Goal: Task Accomplishment & Management: Manage account settings

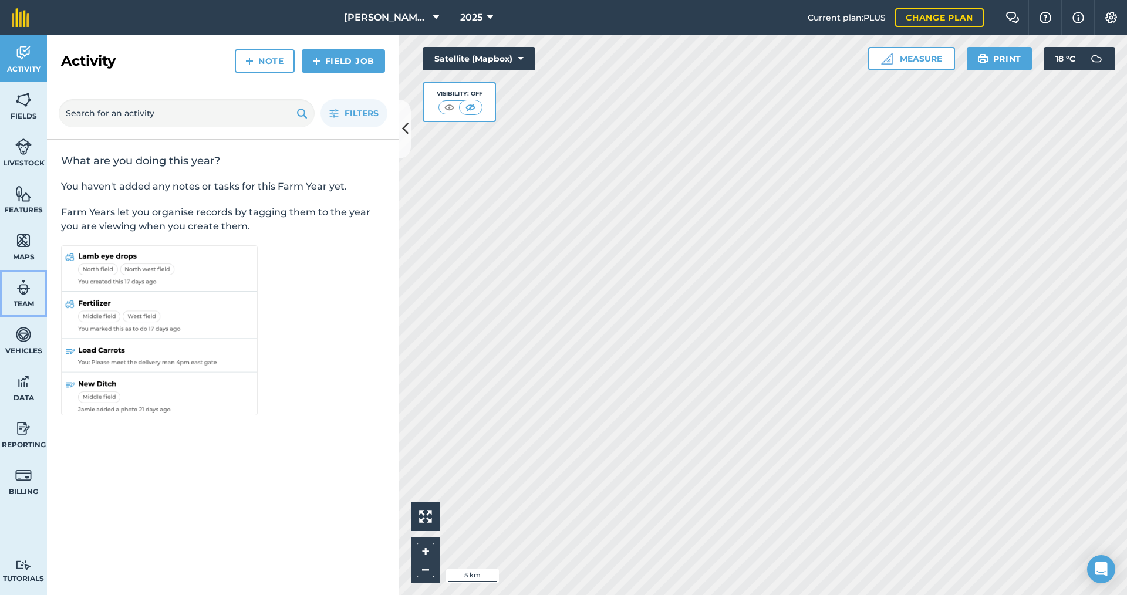
click at [14, 300] on span "Team" at bounding box center [23, 303] width 47 height 9
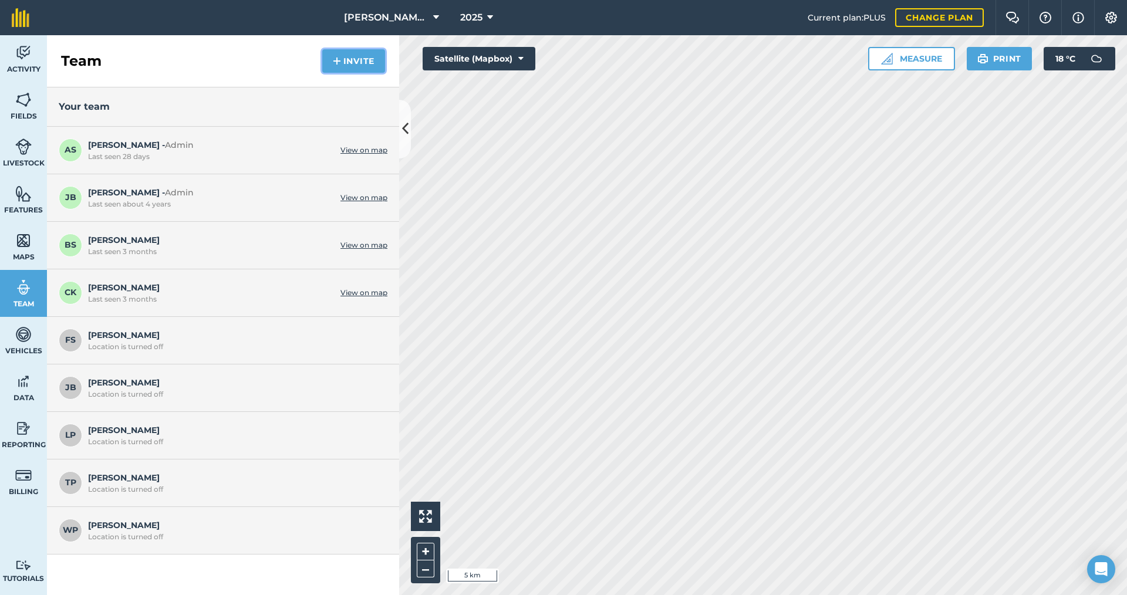
click at [355, 62] on button "Invite" at bounding box center [353, 60] width 63 height 23
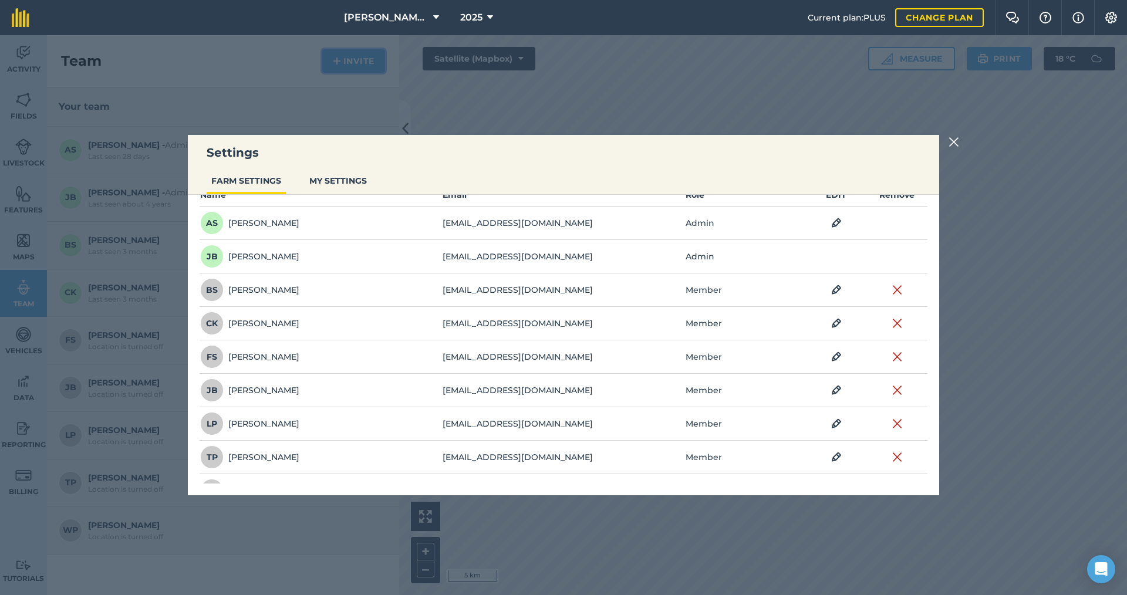
scroll to position [110, 0]
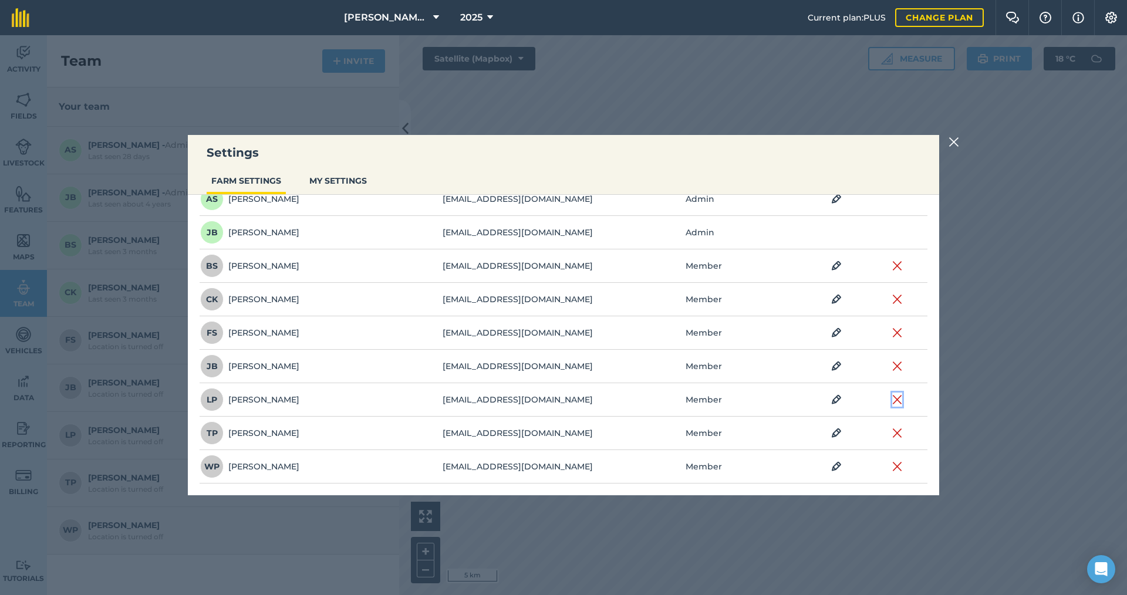
click at [892, 397] on img at bounding box center [897, 400] width 11 height 14
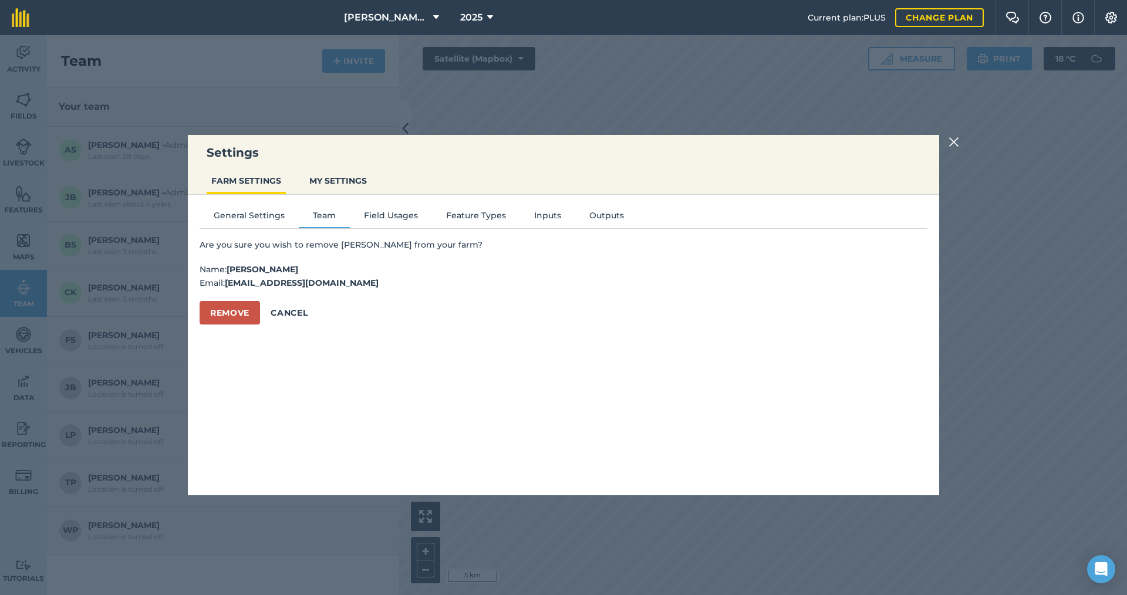
scroll to position [0, 0]
click at [235, 312] on button "Remove" at bounding box center [230, 312] width 60 height 23
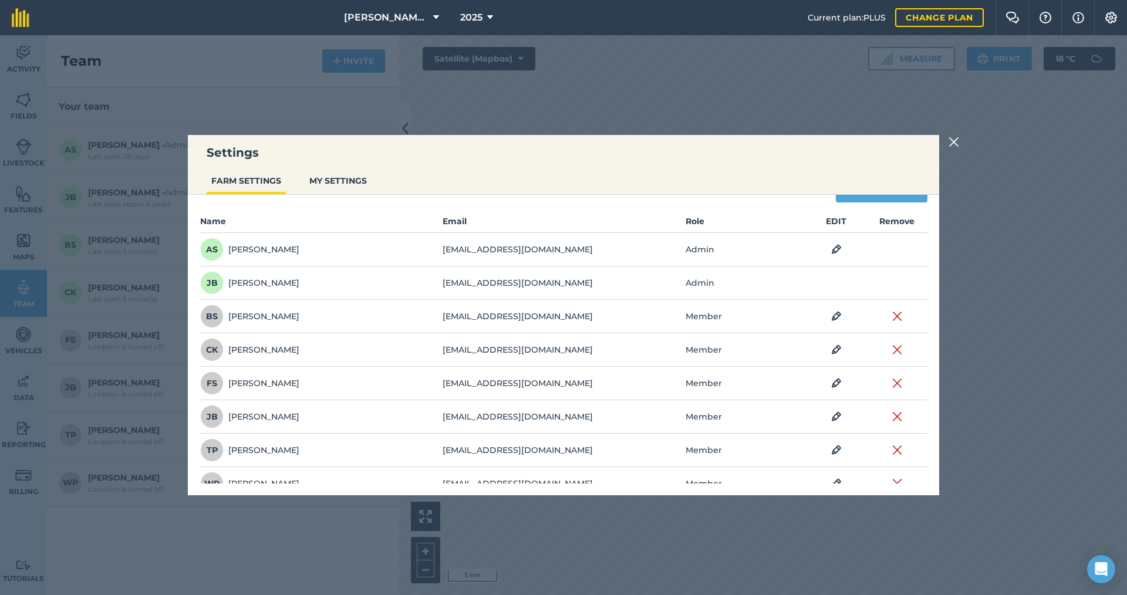
scroll to position [76, 0]
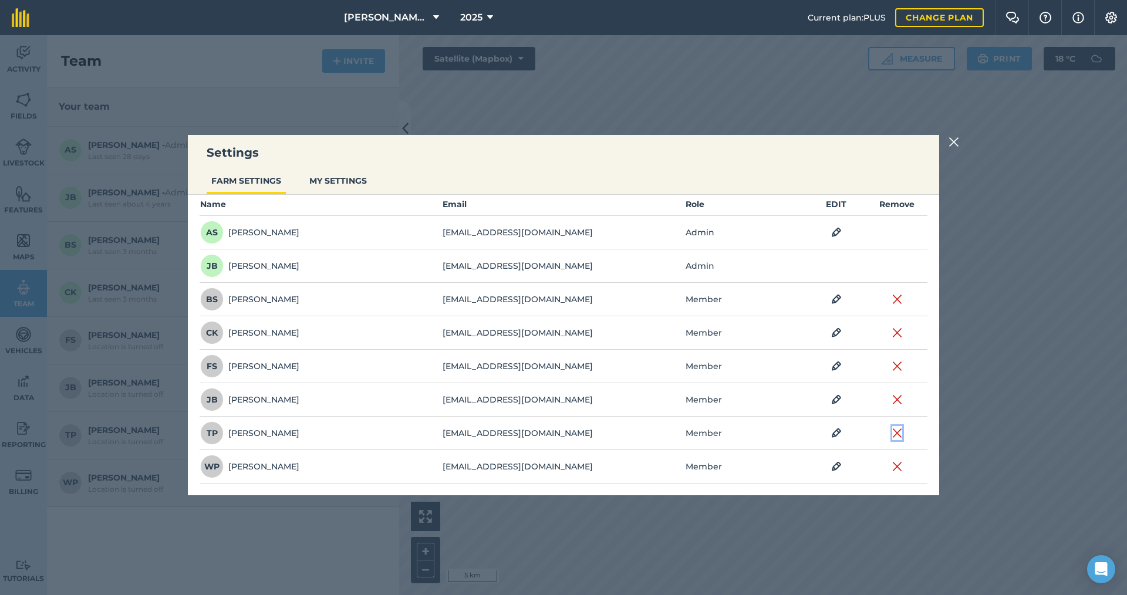
click at [892, 435] on img at bounding box center [897, 433] width 11 height 14
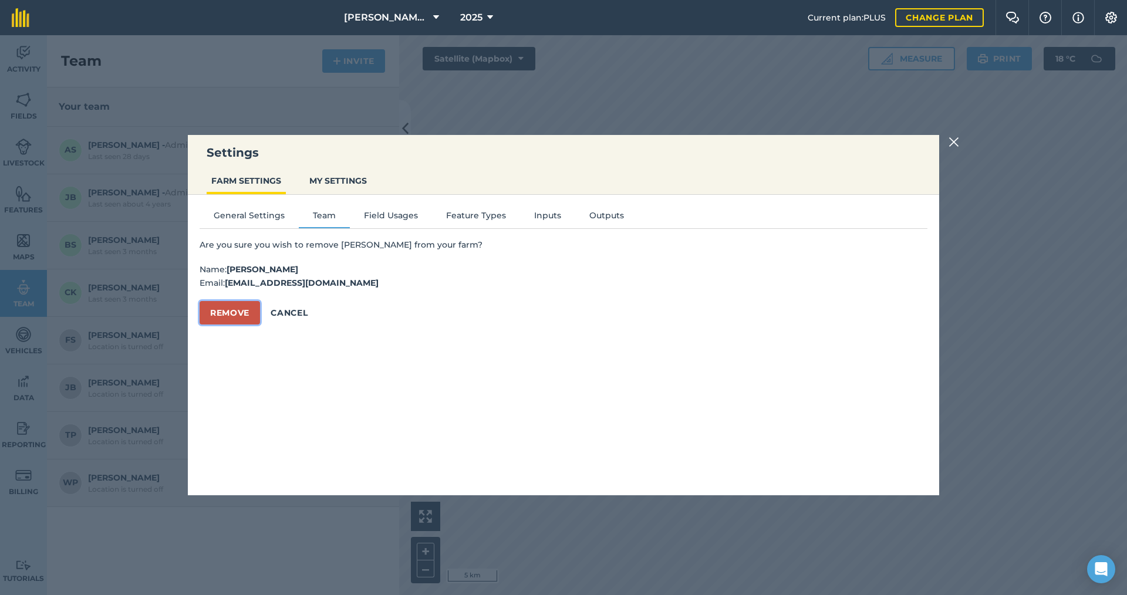
click at [231, 312] on button "Remove" at bounding box center [230, 312] width 60 height 23
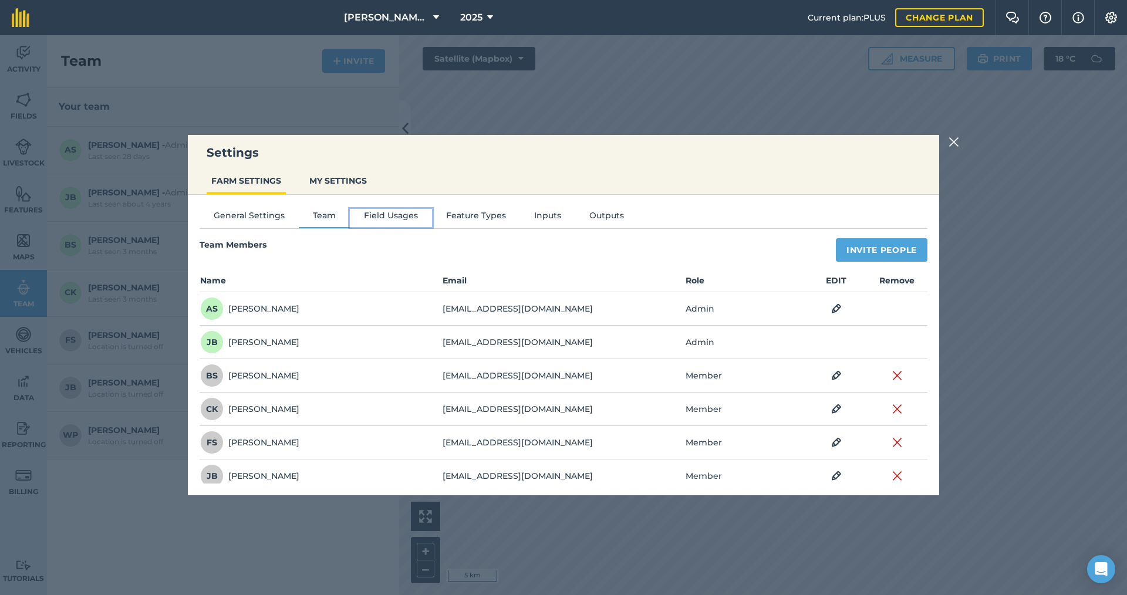
click at [384, 212] on button "Field Usages" at bounding box center [391, 218] width 82 height 18
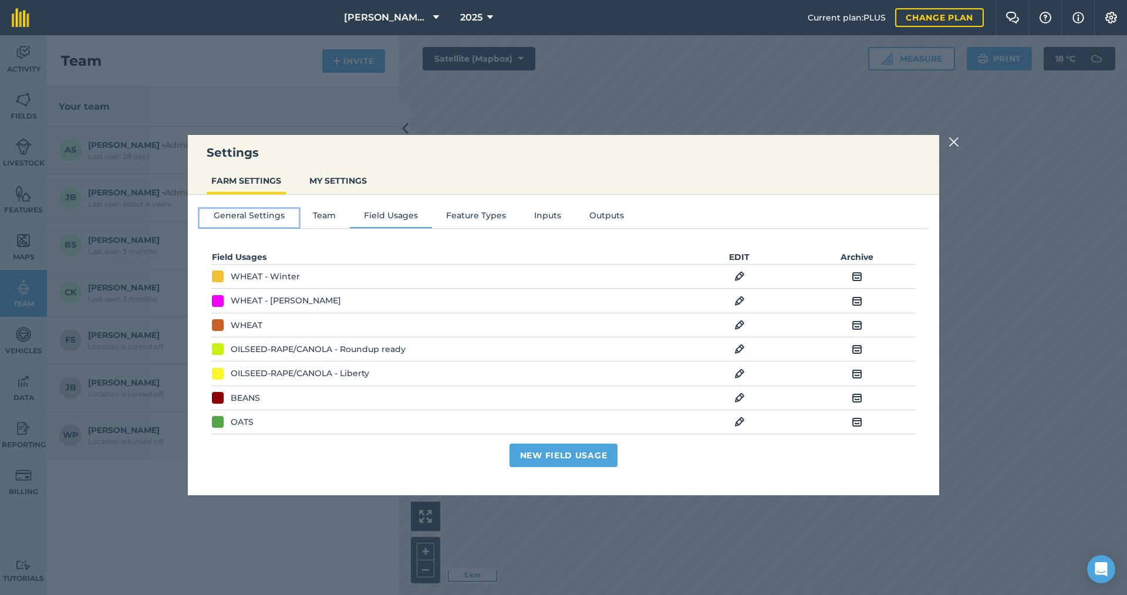
click at [234, 218] on button "General Settings" at bounding box center [249, 218] width 99 height 18
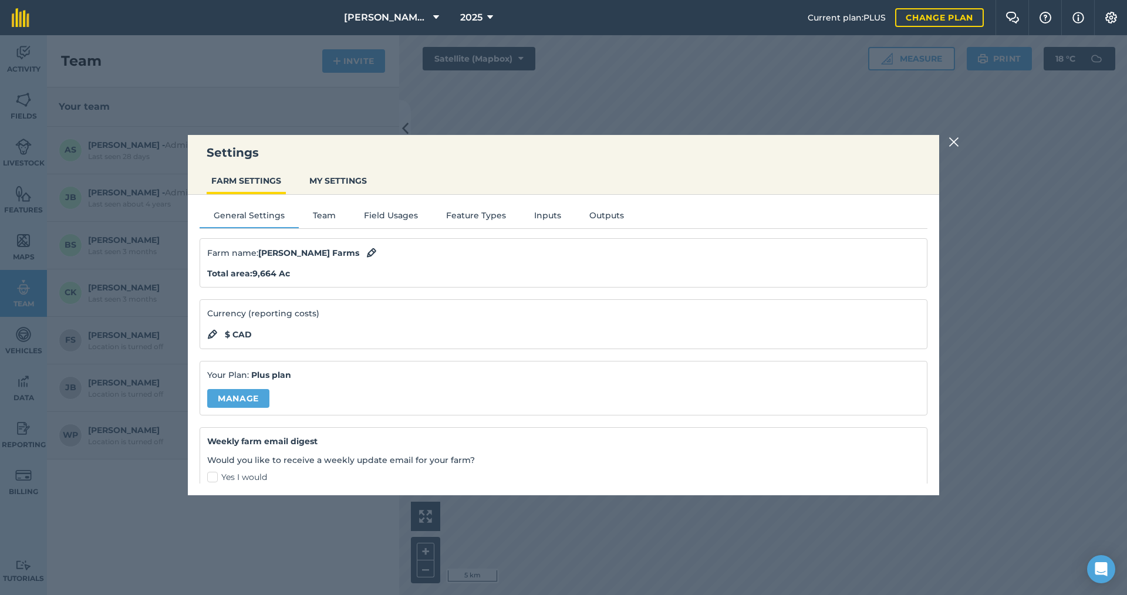
click at [325, 208] on div "General Settings Team Field Usages Feature Types Inputs Outputs Farm name : [PE…" at bounding box center [563, 339] width 751 height 289
click at [320, 215] on button "Team" at bounding box center [324, 218] width 51 height 18
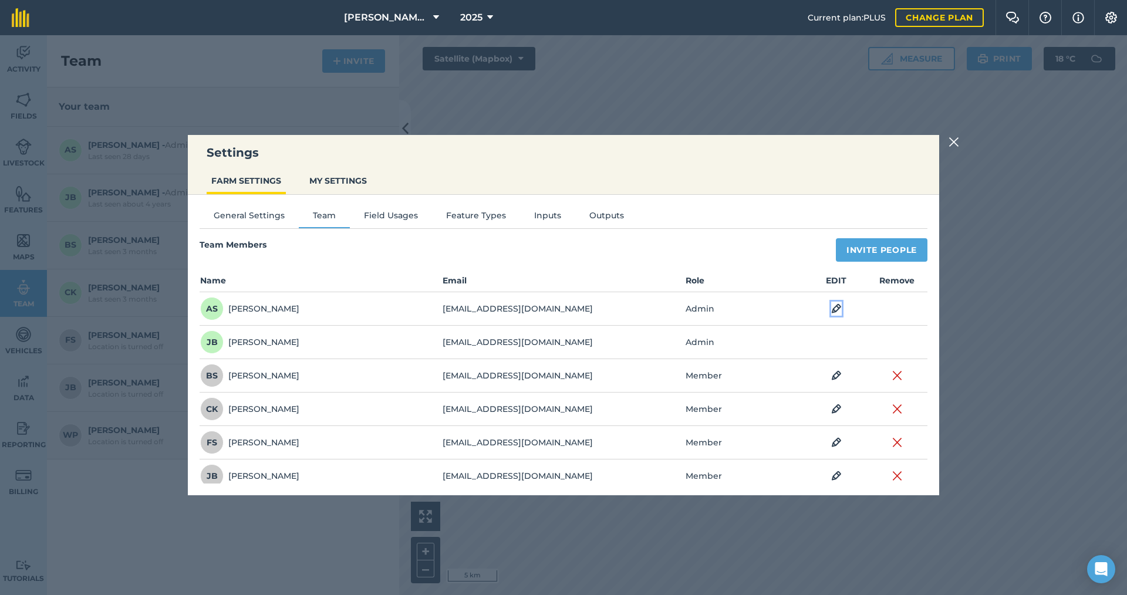
click at [831, 306] on img at bounding box center [836, 309] width 11 height 14
click at [724, 309] on icon at bounding box center [727, 309] width 7 height 13
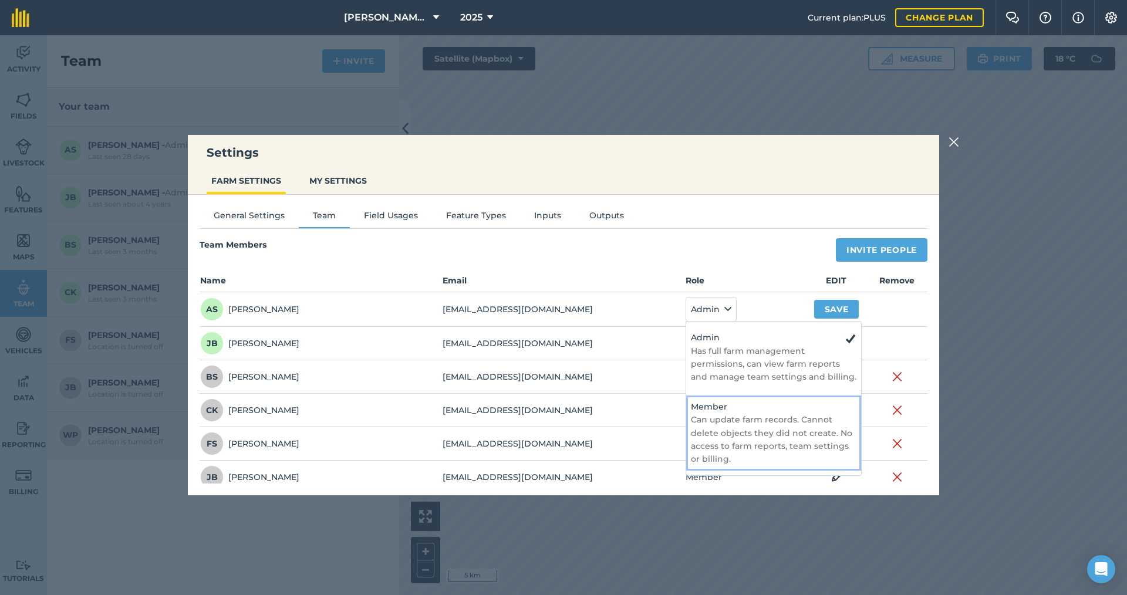
click at [718, 410] on h4 "Member" at bounding box center [774, 406] width 166 height 13
select select "MEMBER"
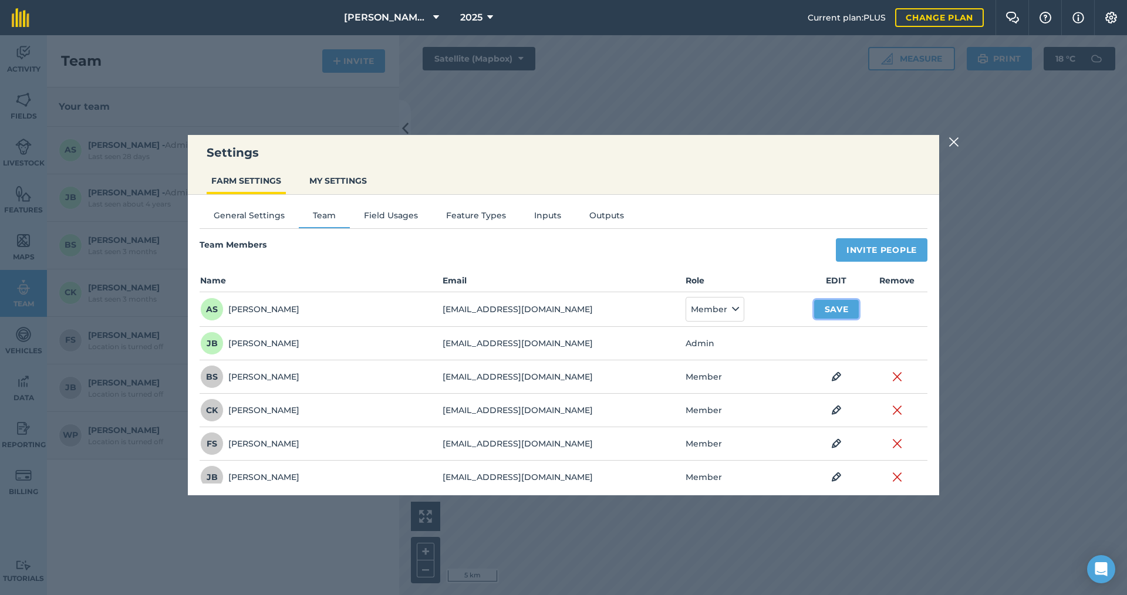
click at [832, 306] on button "Save" at bounding box center [836, 309] width 45 height 19
click at [892, 343] on img at bounding box center [897, 342] width 11 height 14
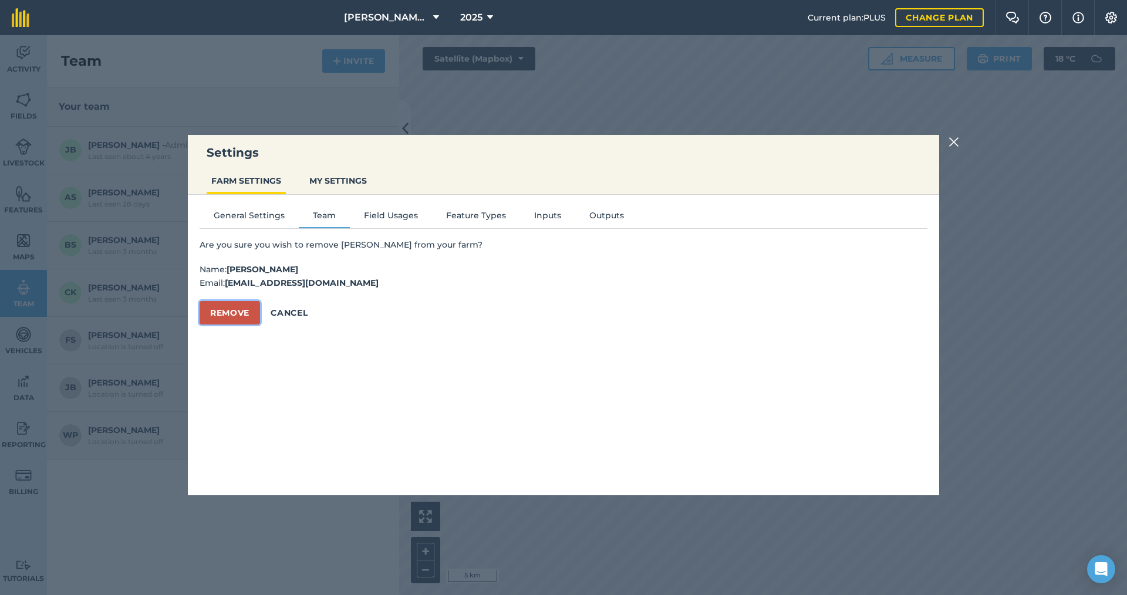
click at [229, 310] on button "Remove" at bounding box center [230, 312] width 60 height 23
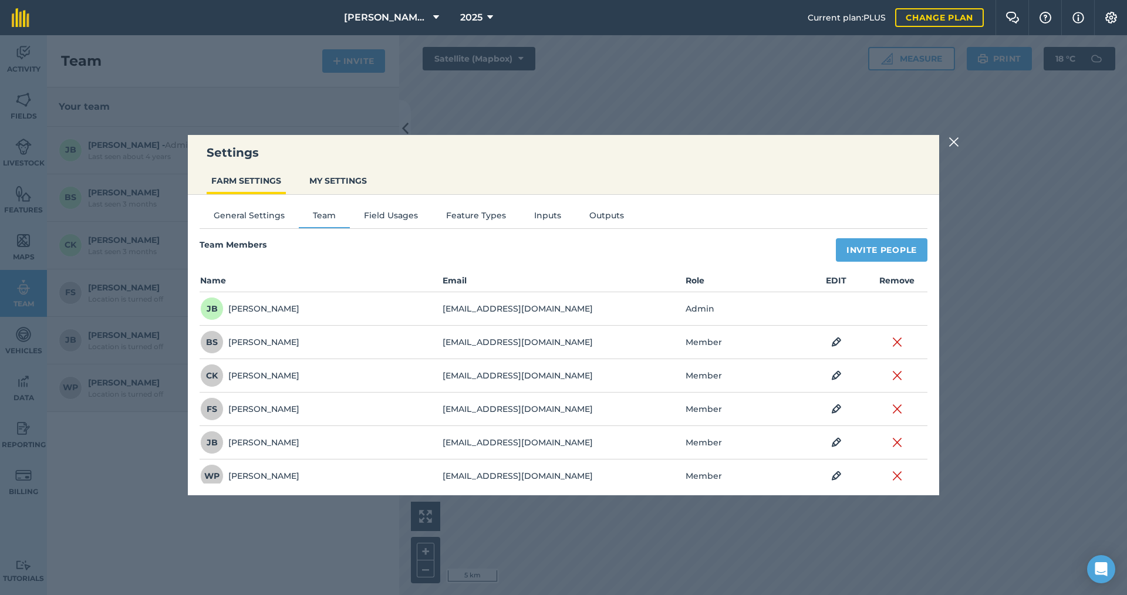
click at [958, 146] on img at bounding box center [953, 142] width 11 height 14
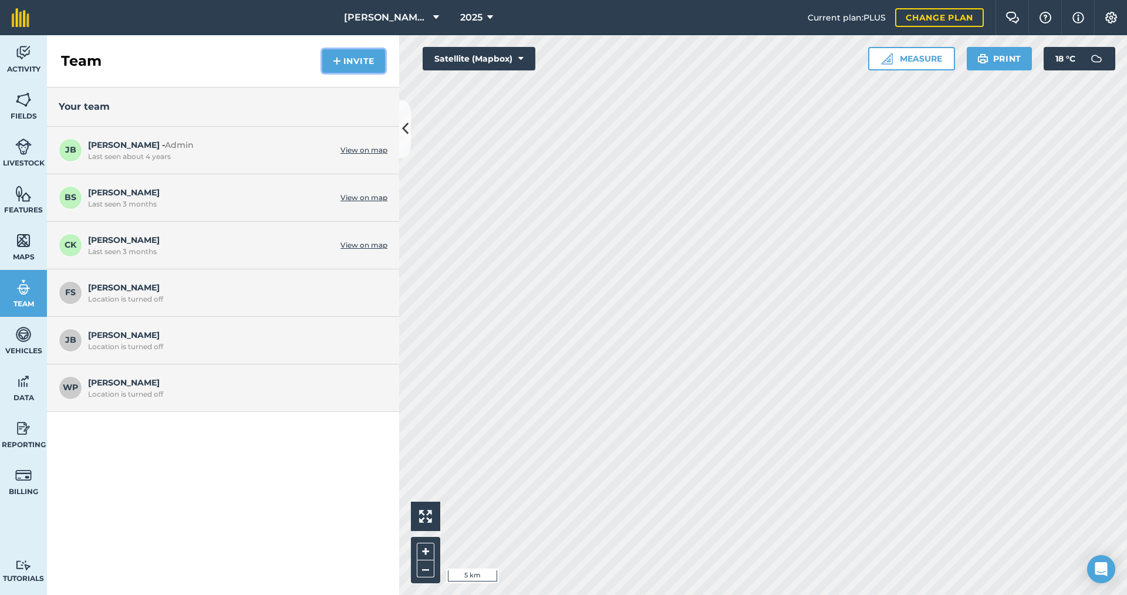
click at [344, 65] on button "Invite" at bounding box center [353, 60] width 63 height 23
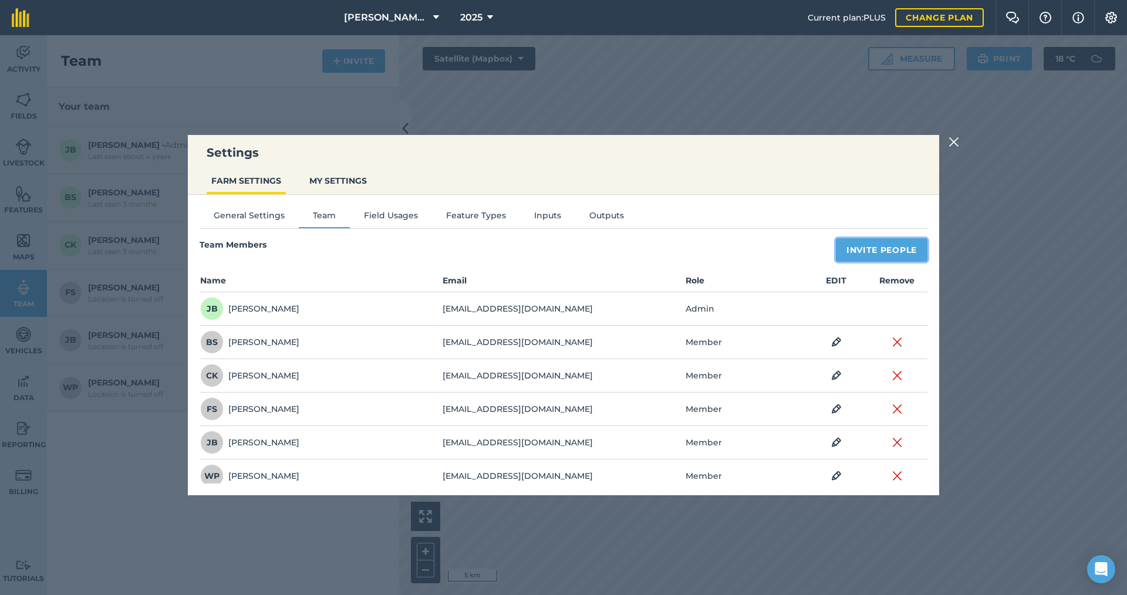
click at [877, 251] on button "Invite People" at bounding box center [882, 249] width 92 height 23
select select "MEMBER"
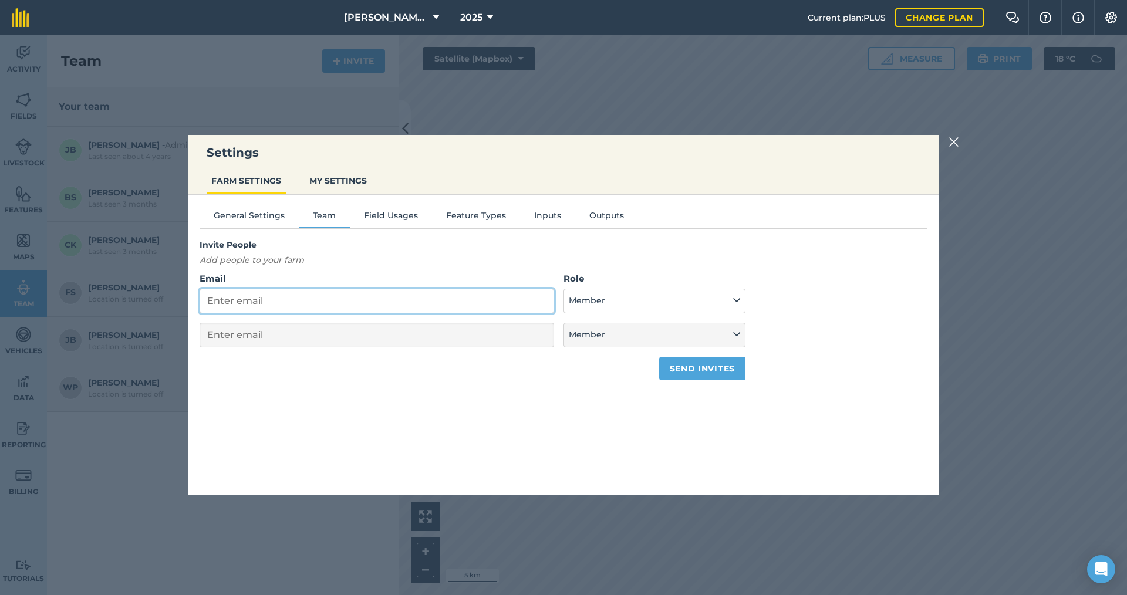
click at [448, 308] on input "Email" at bounding box center [377, 301] width 355 height 25
type input "a"
select select "MEMBER"
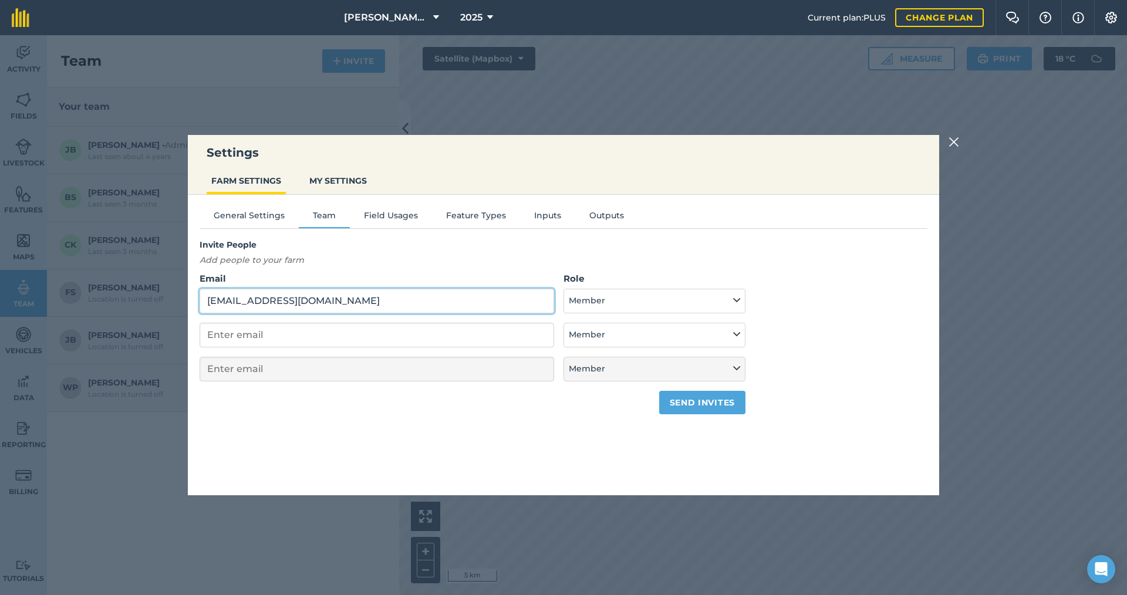
type input "[EMAIL_ADDRESS][DOMAIN_NAME]"
click at [698, 296] on button "Member" at bounding box center [654, 301] width 182 height 25
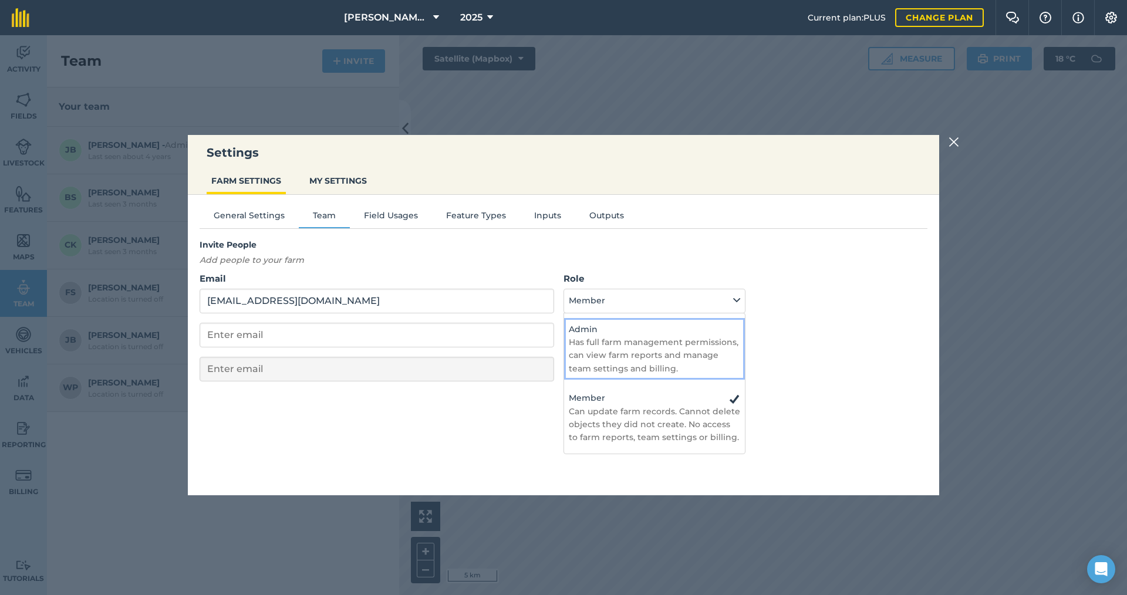
click at [657, 355] on p "Has full farm management permissions, can view farm reports and manage team set…" at bounding box center [654, 355] width 171 height 39
select select "ADMIN"
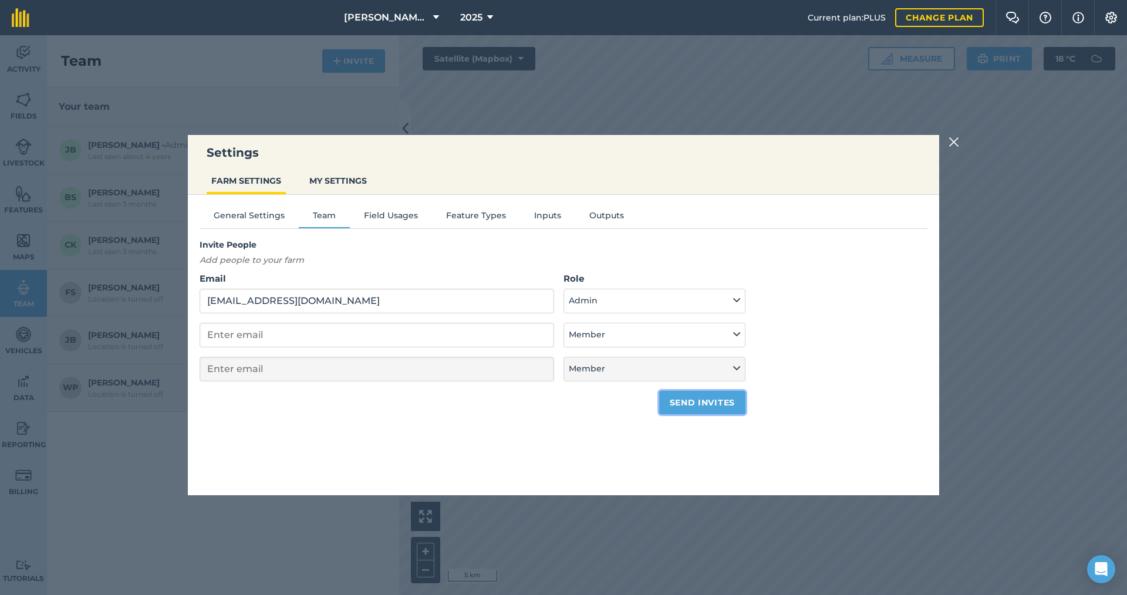
click at [677, 405] on button "Send invites" at bounding box center [702, 402] width 86 height 23
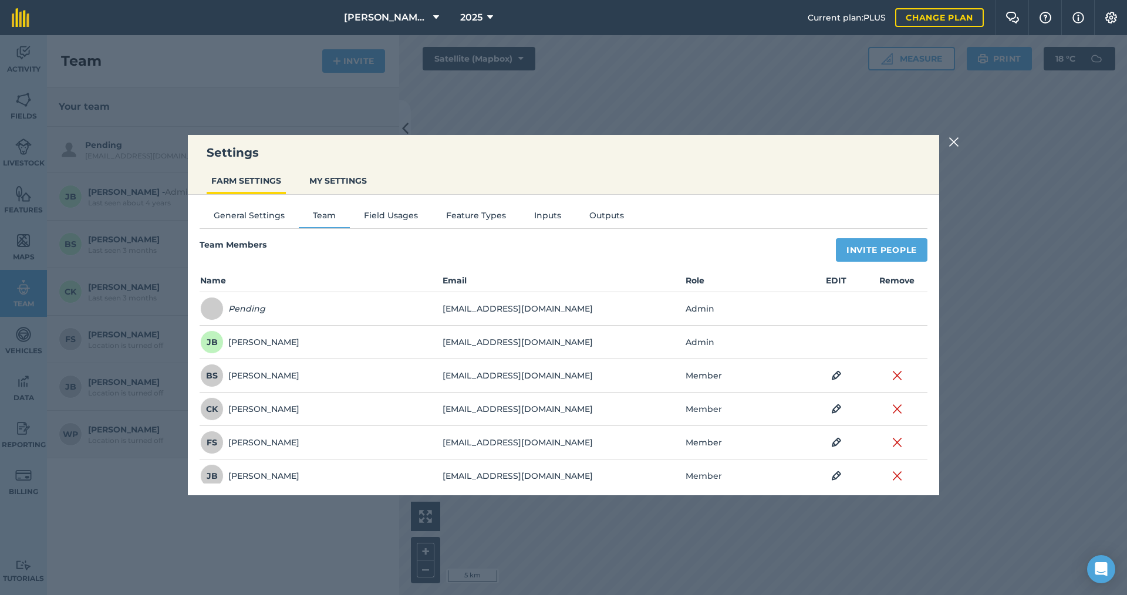
click at [457, 299] on td "[EMAIL_ADDRESS][DOMAIN_NAME]" at bounding box center [563, 308] width 242 height 33
click at [955, 144] on img at bounding box center [953, 142] width 11 height 14
